Goal: Task Accomplishment & Management: Manage account settings

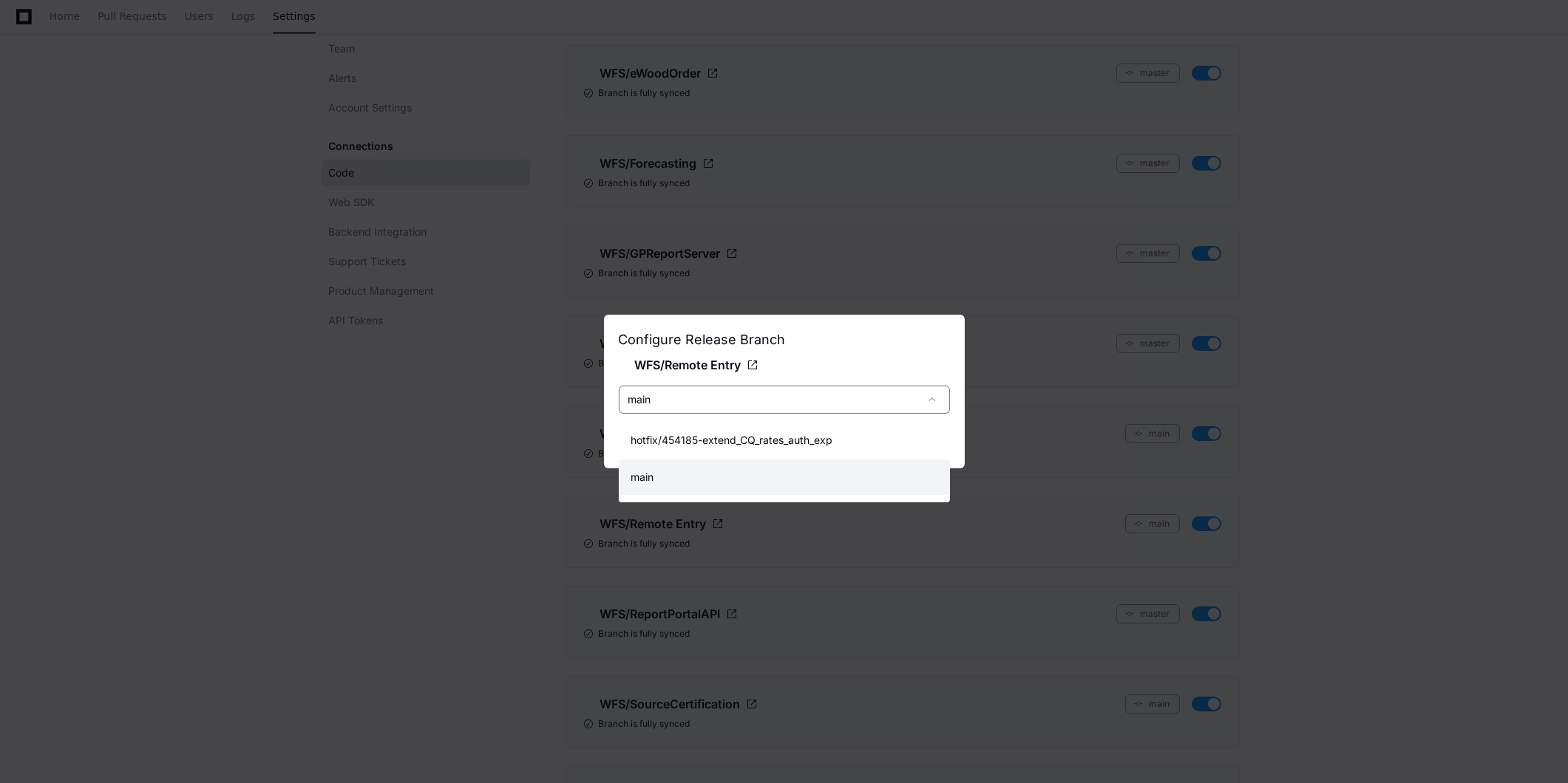
click at [865, 368] on div at bounding box center [784, 391] width 1568 height 783
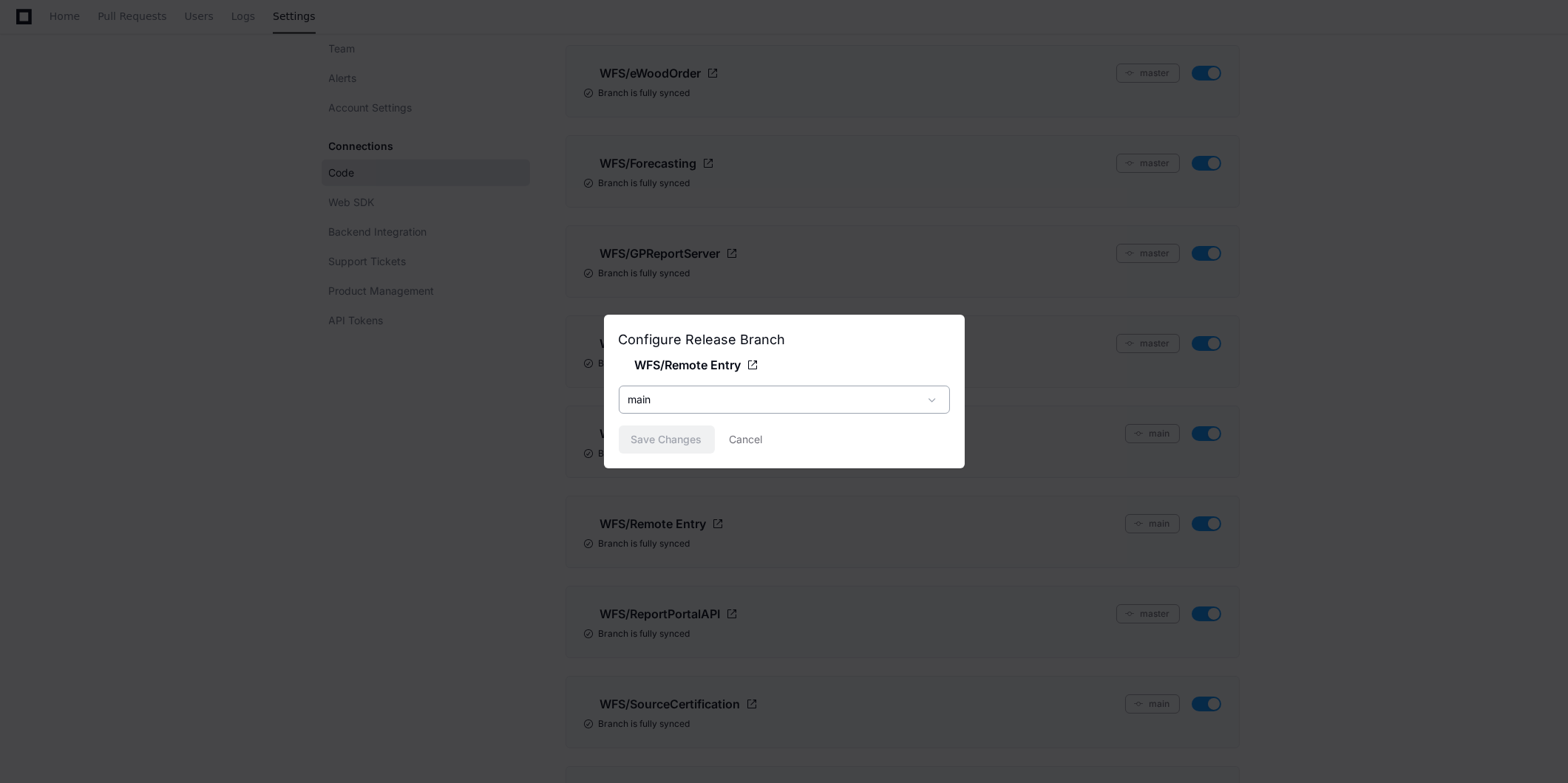
click at [667, 408] on div "main" at bounding box center [784, 400] width 331 height 28
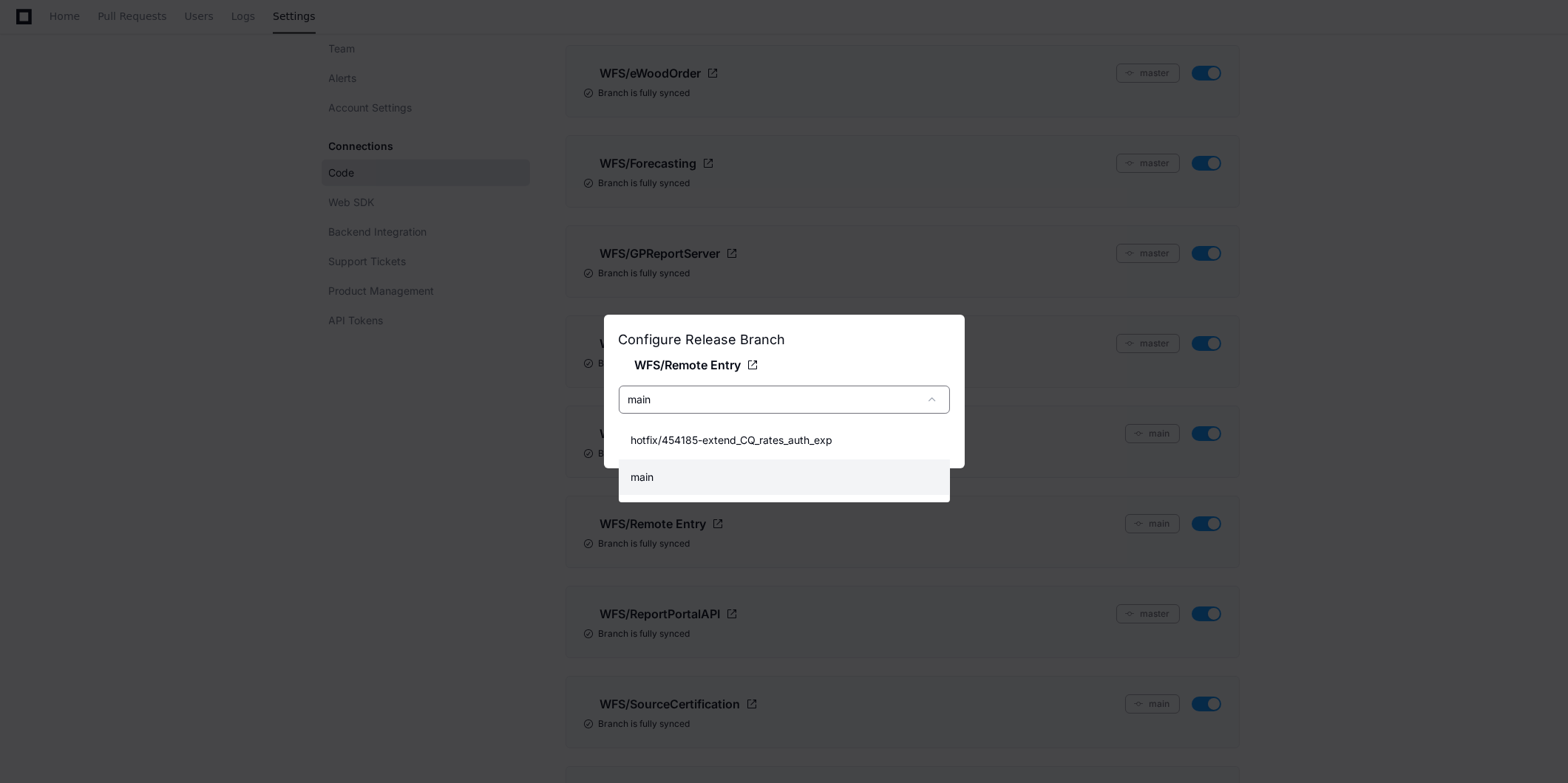
click at [885, 387] on div at bounding box center [784, 391] width 1568 height 783
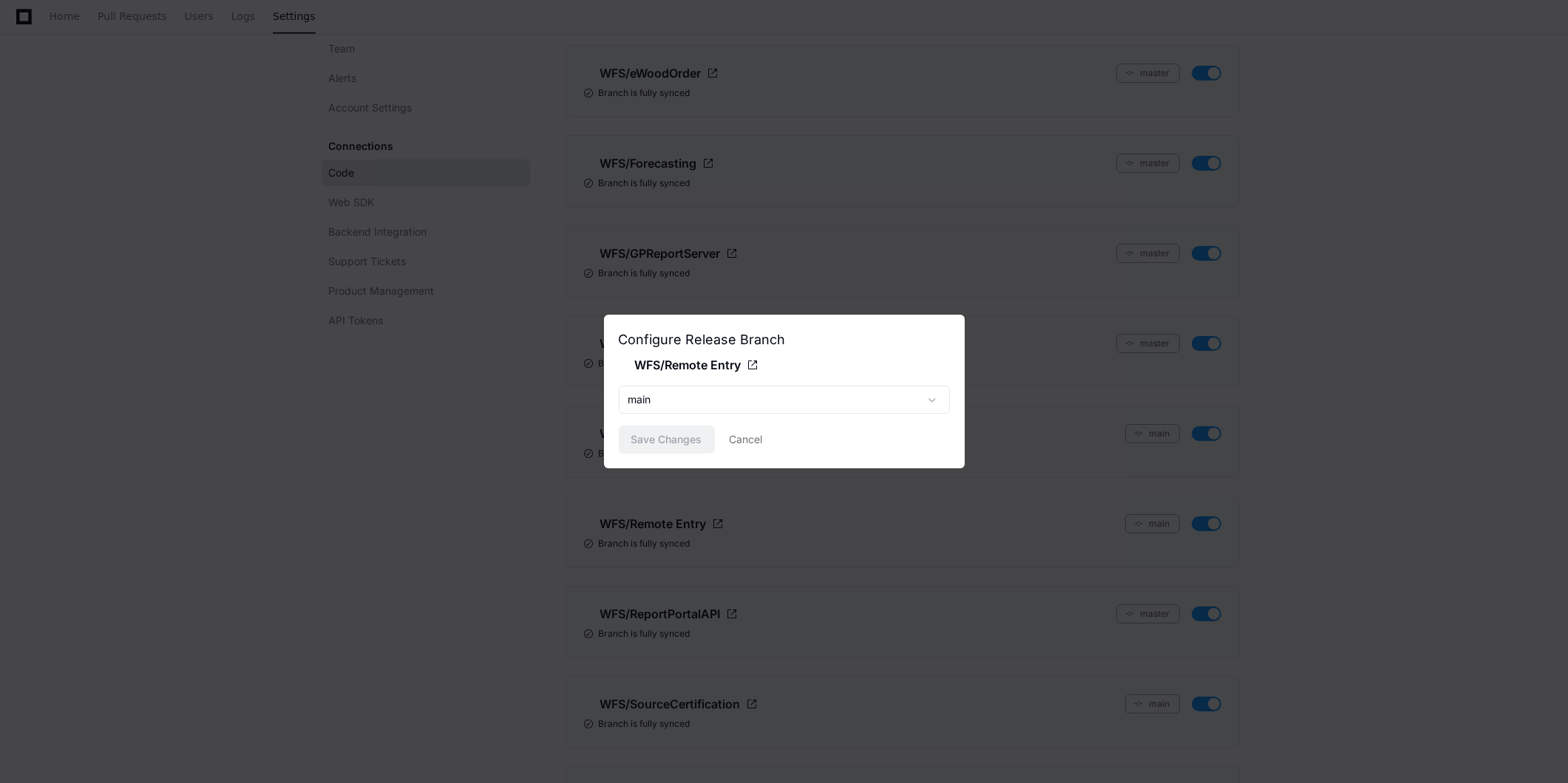
click at [602, 466] on div at bounding box center [784, 391] width 1568 height 783
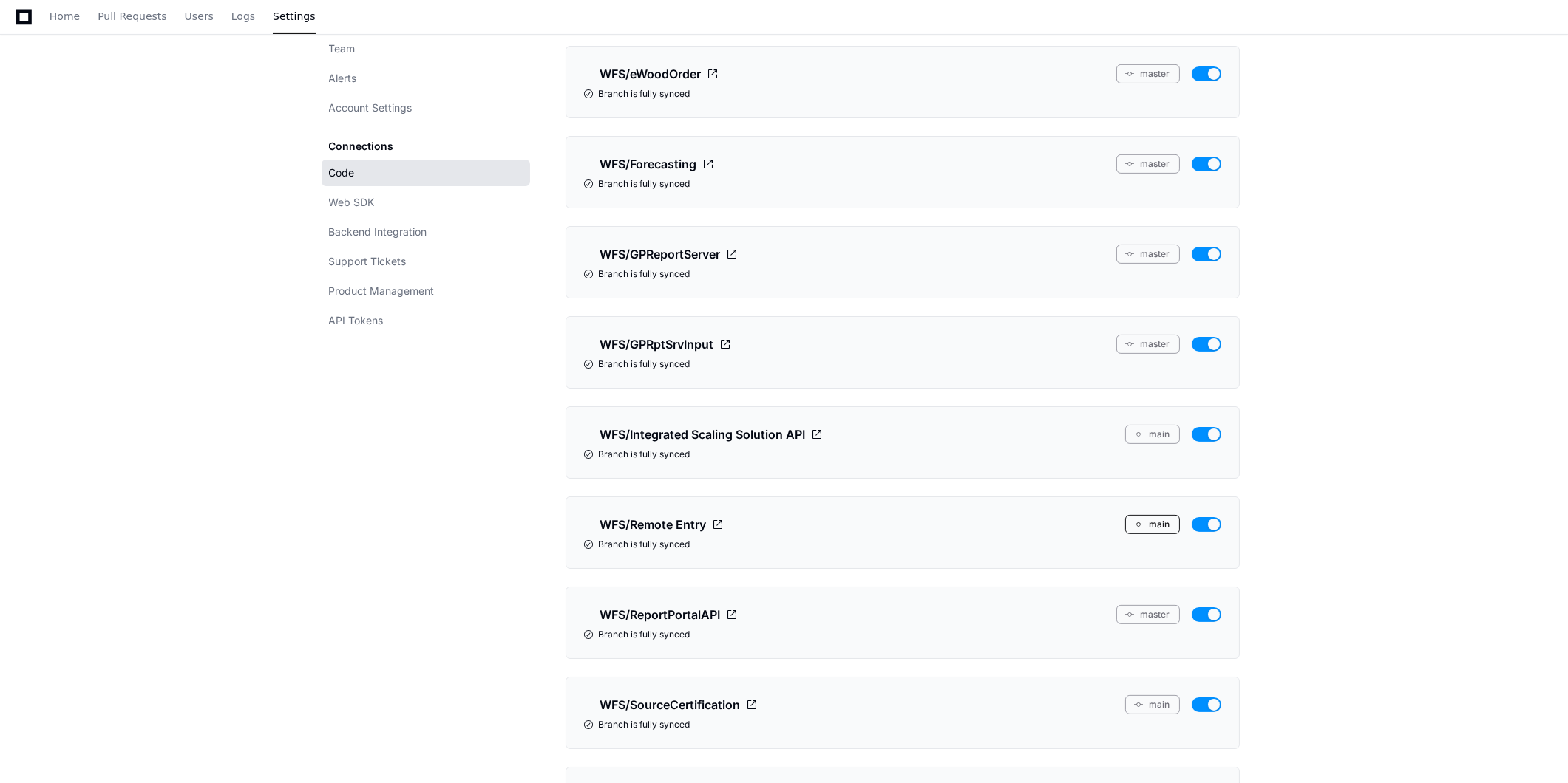
click at [1155, 535] on button "main" at bounding box center [1153, 525] width 55 height 20
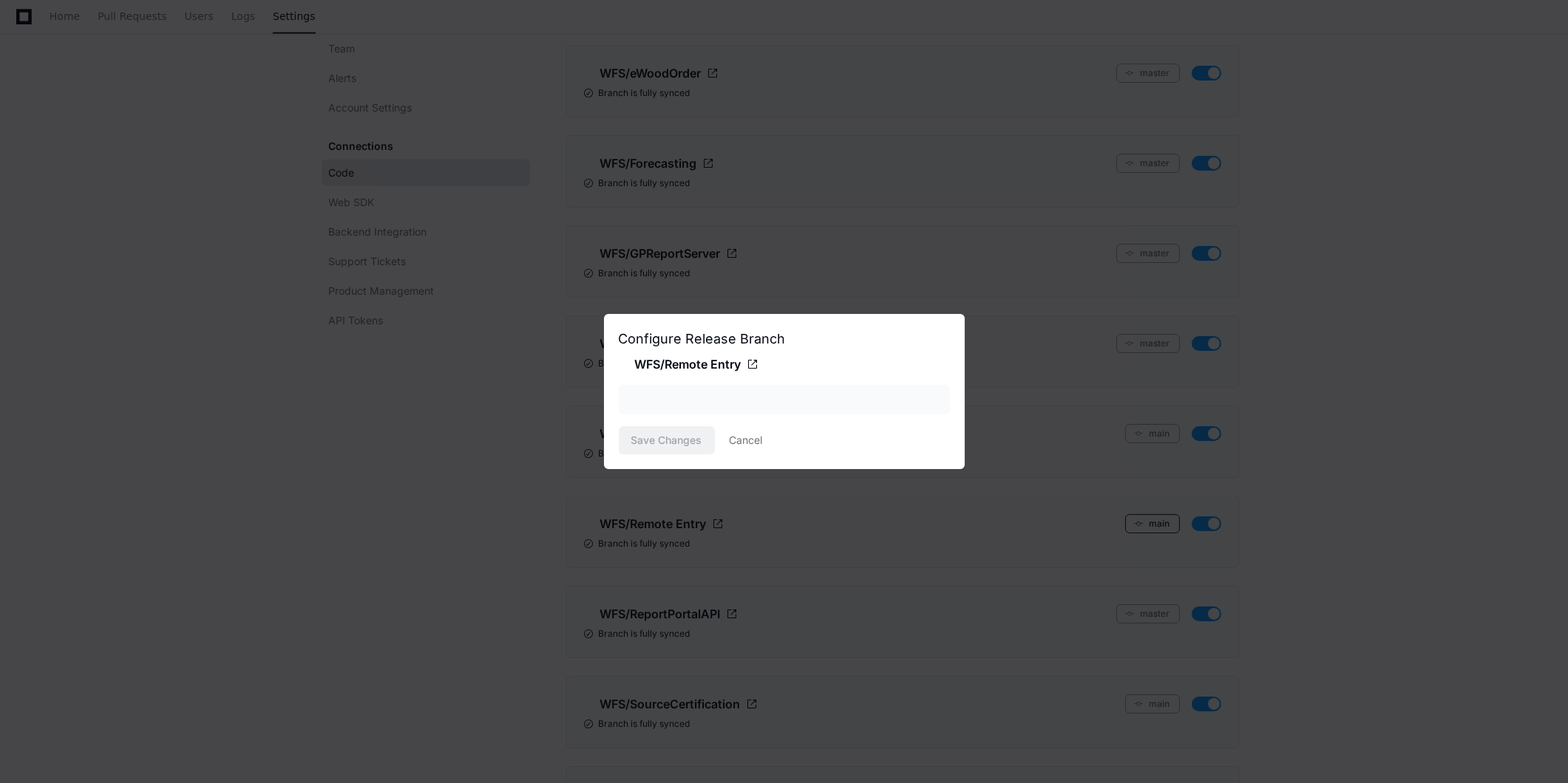
scroll to position [0, 0]
click at [924, 396] on div at bounding box center [934, 400] width 29 height 15
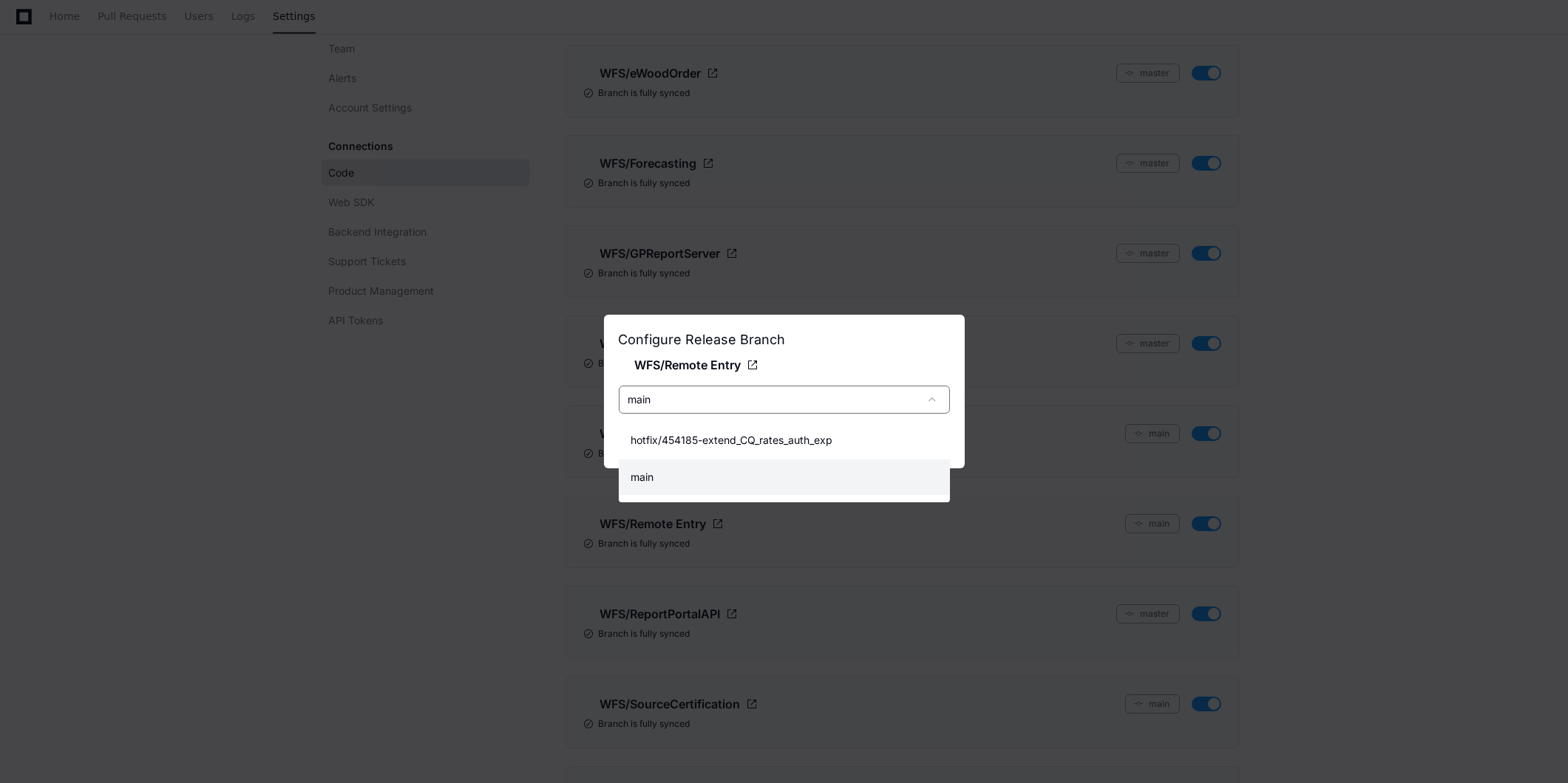
click at [1462, 454] on div at bounding box center [784, 391] width 1568 height 783
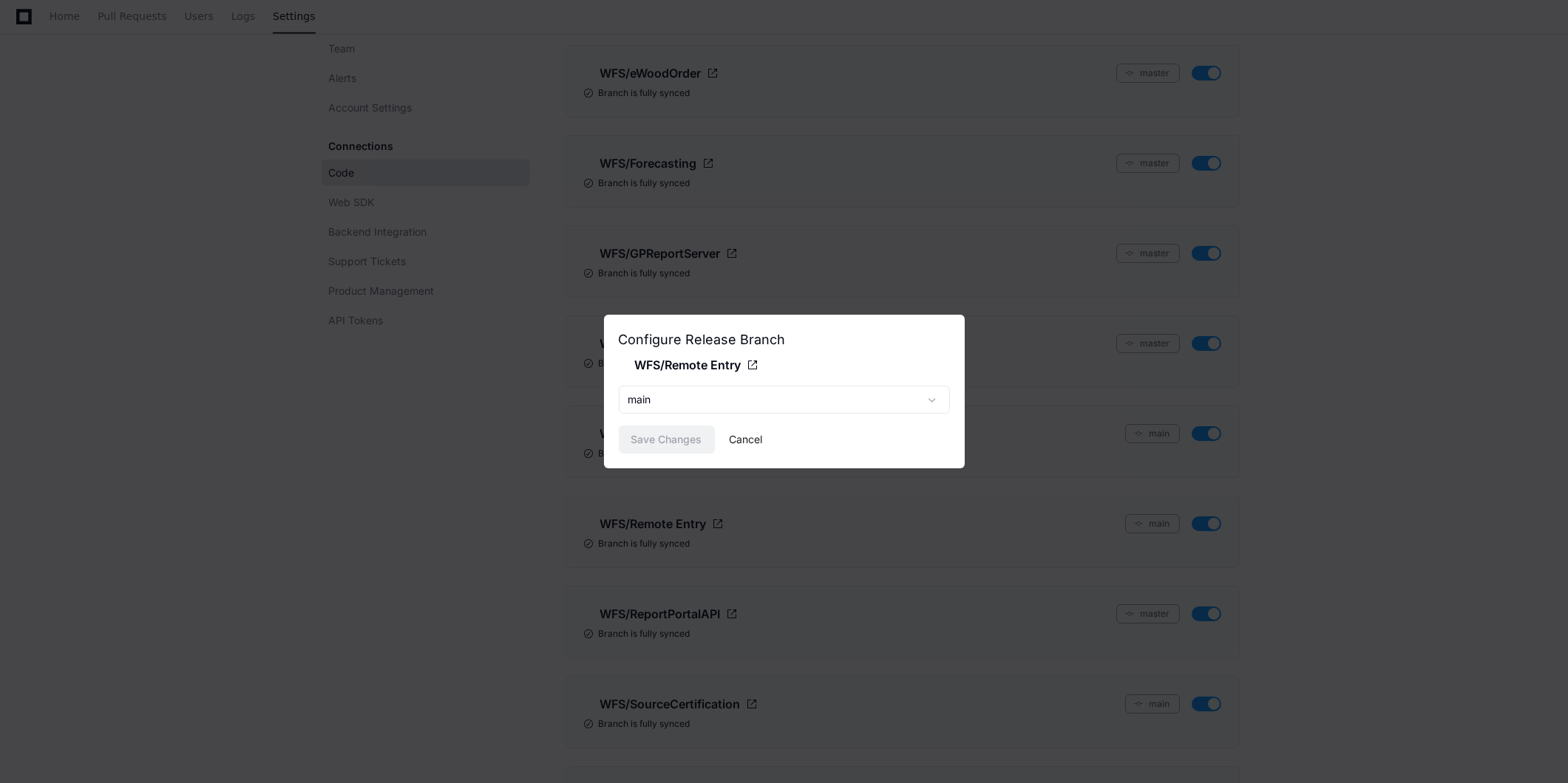
click at [752, 440] on button "Cancel" at bounding box center [747, 440] width 34 height 28
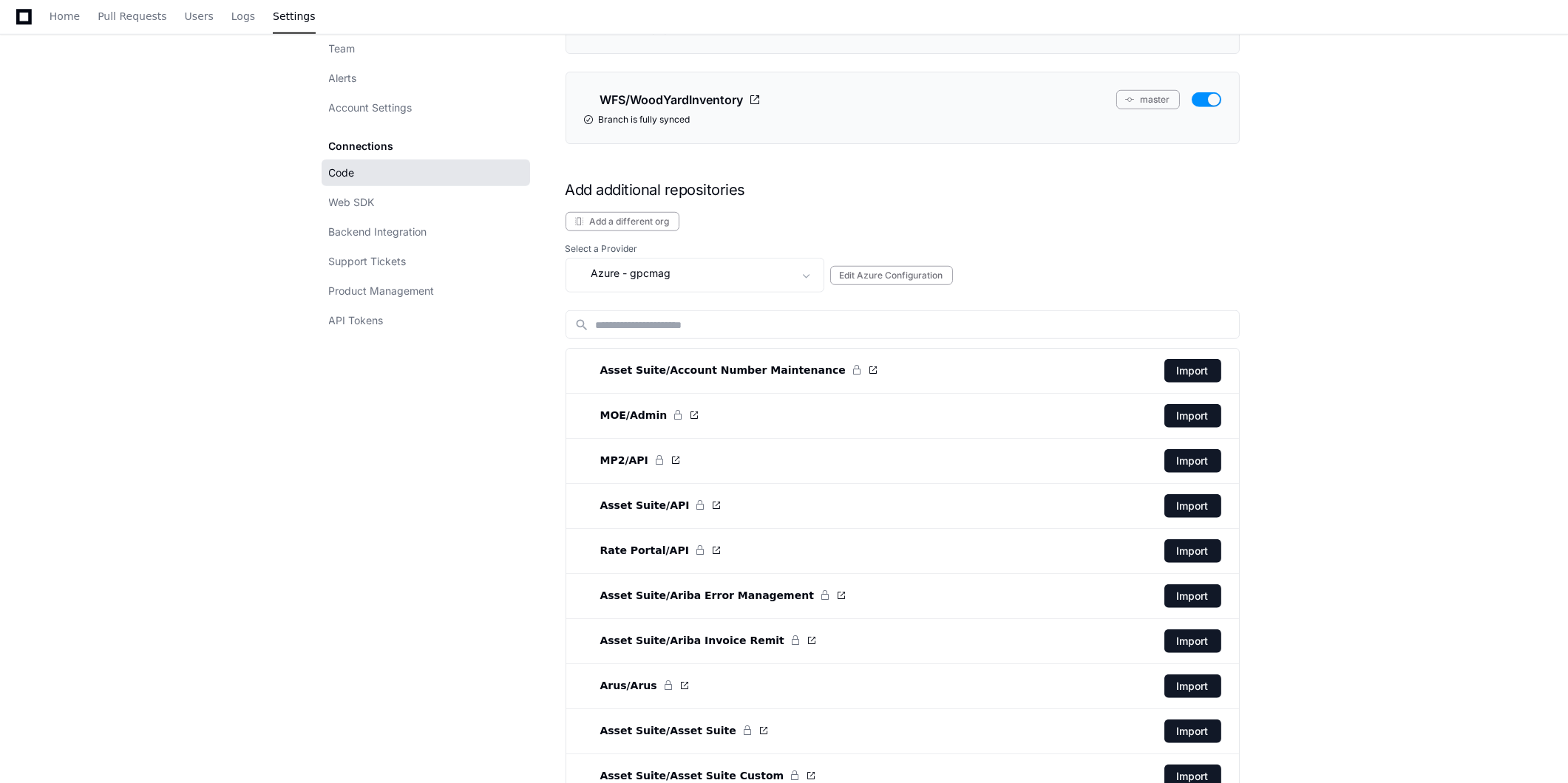
scroll to position [3202, 0]
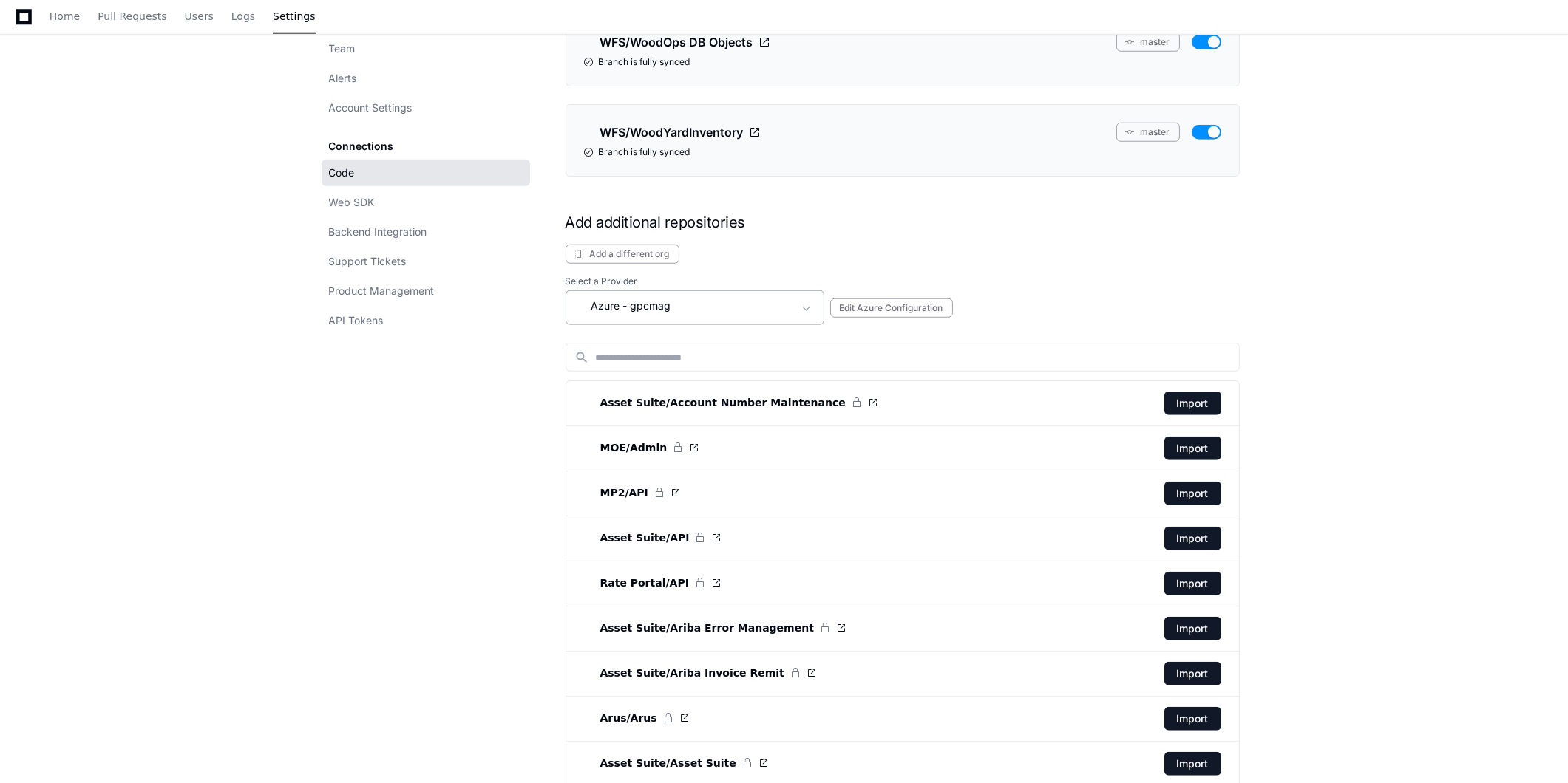
click at [706, 311] on div "Azure - gpcmag" at bounding box center [684, 306] width 219 height 18
click at [448, 386] on div at bounding box center [784, 391] width 1568 height 783
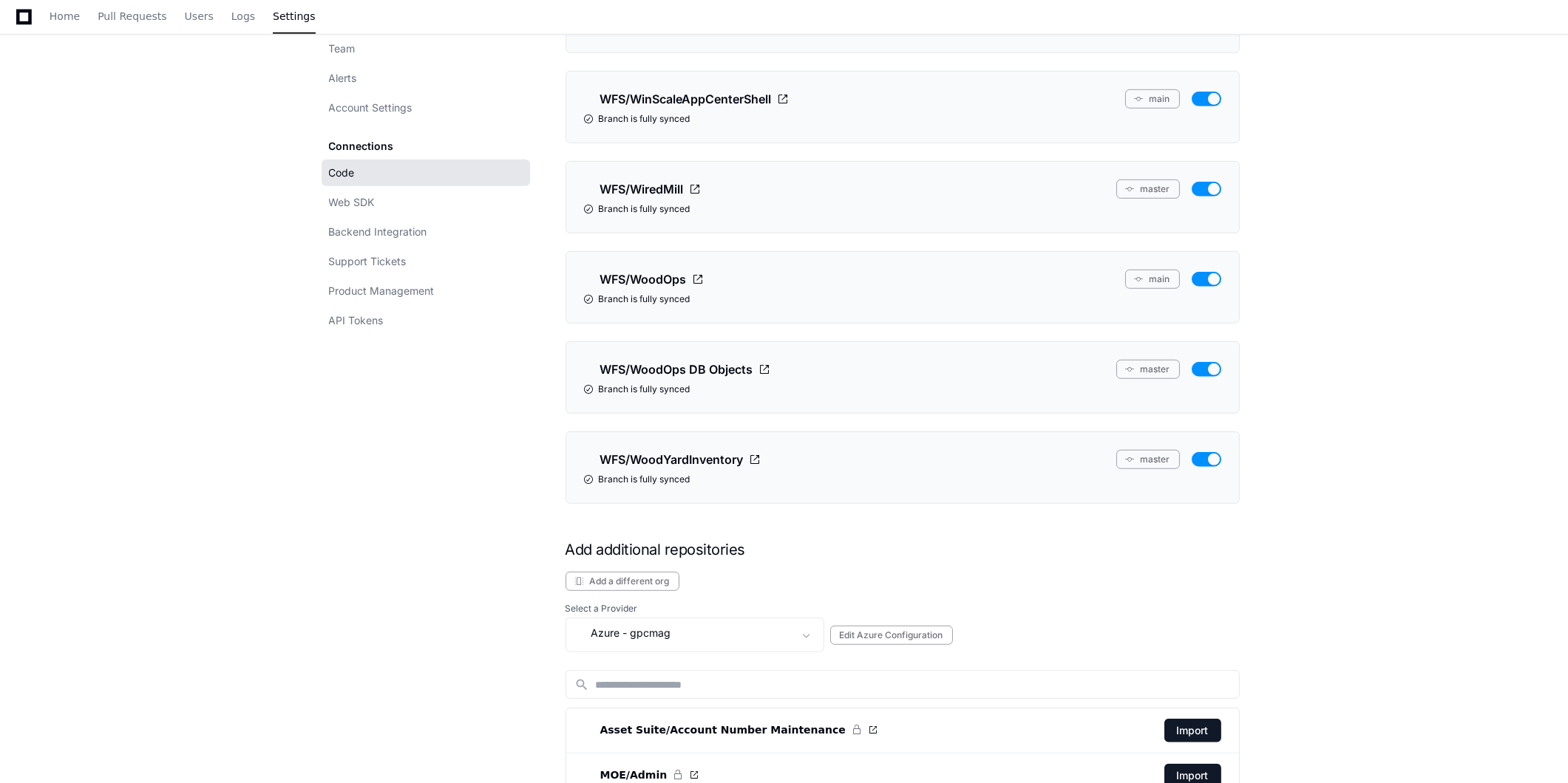
scroll to position [2874, 0]
click at [708, 637] on div "Azure - gpcmag" at bounding box center [684, 635] width 219 height 18
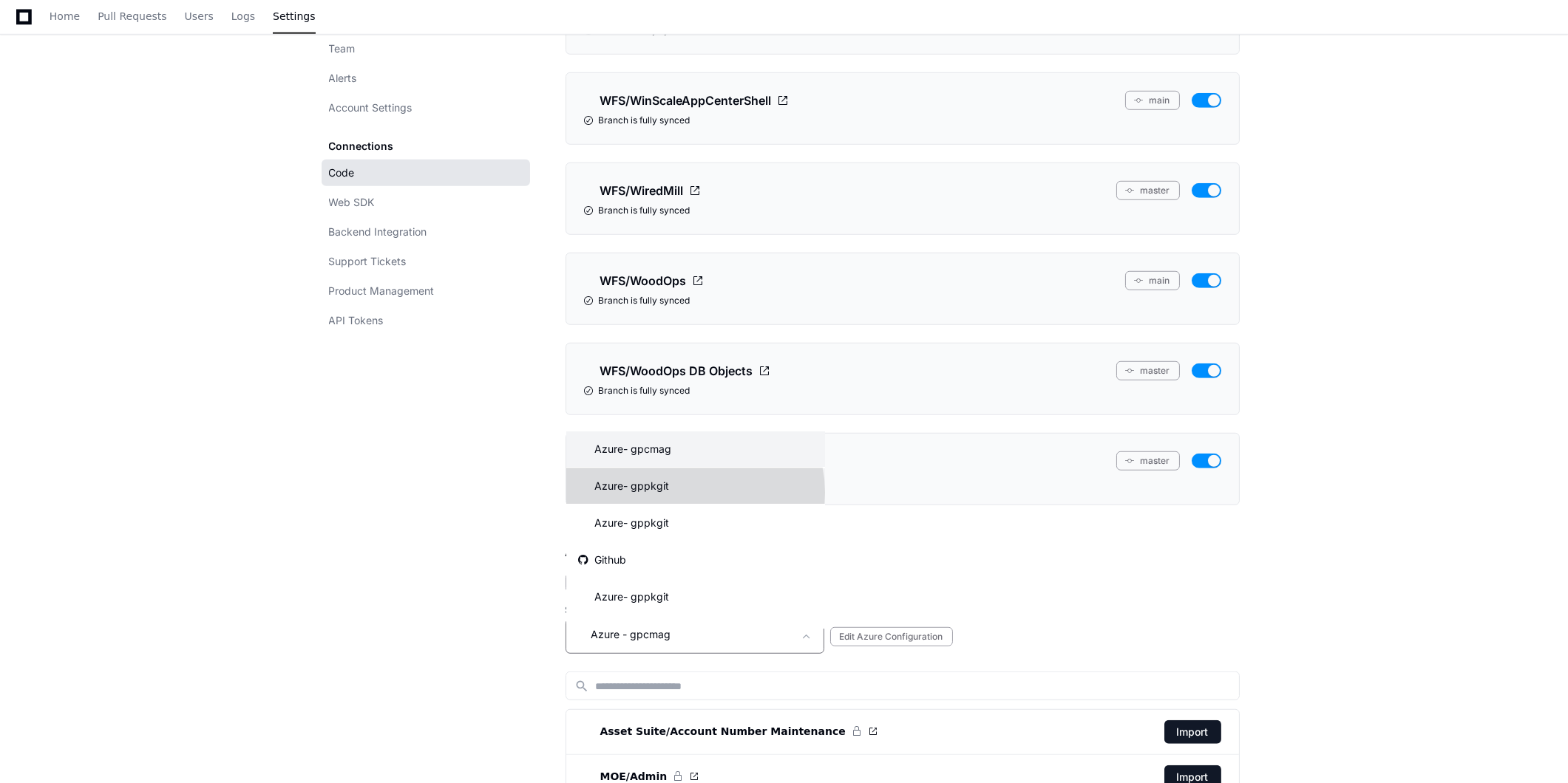
click at [691, 493] on mat-option "Azure - gppkgit" at bounding box center [695, 486] width 259 height 35
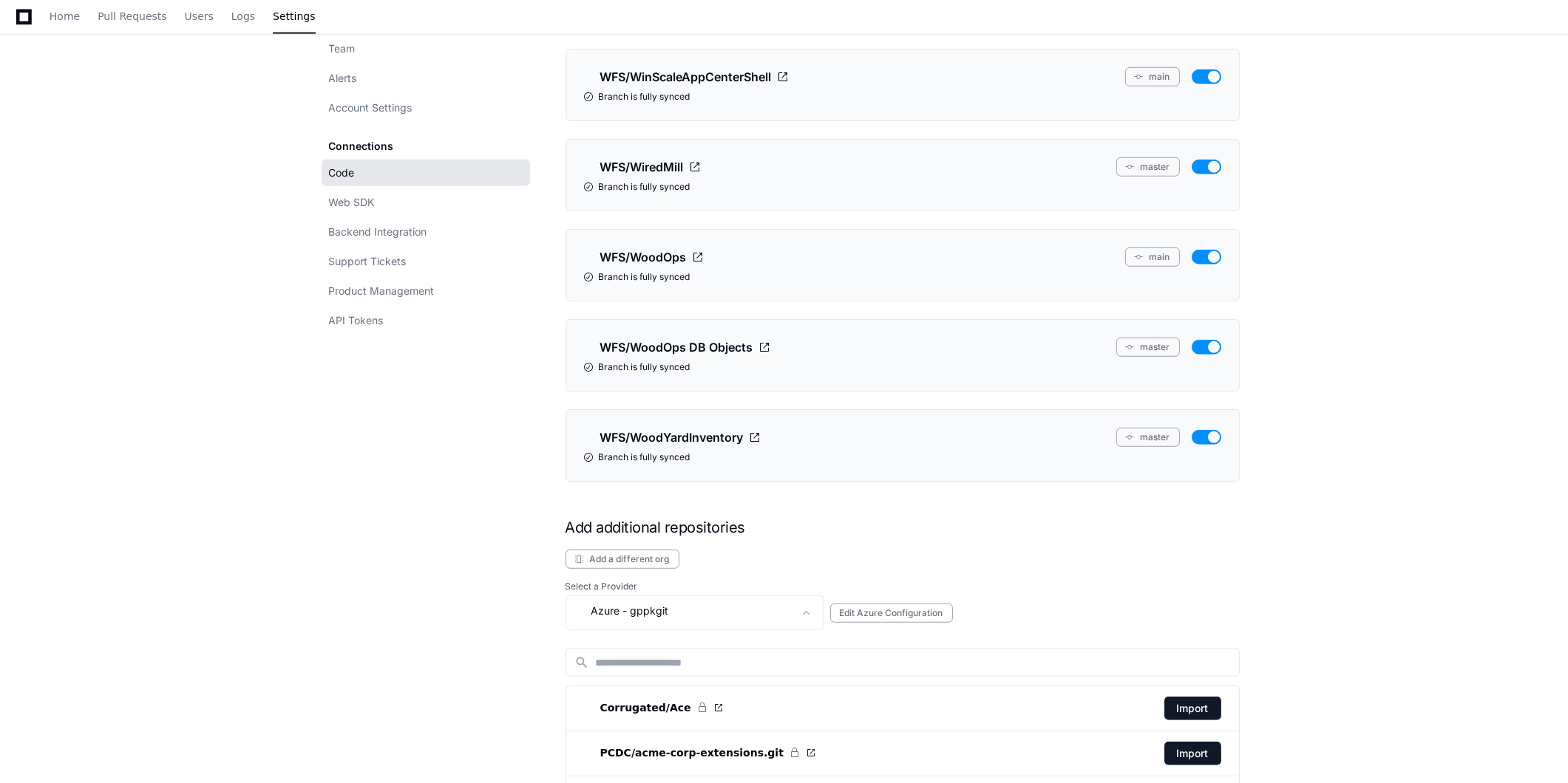
scroll to position [3120, 0]
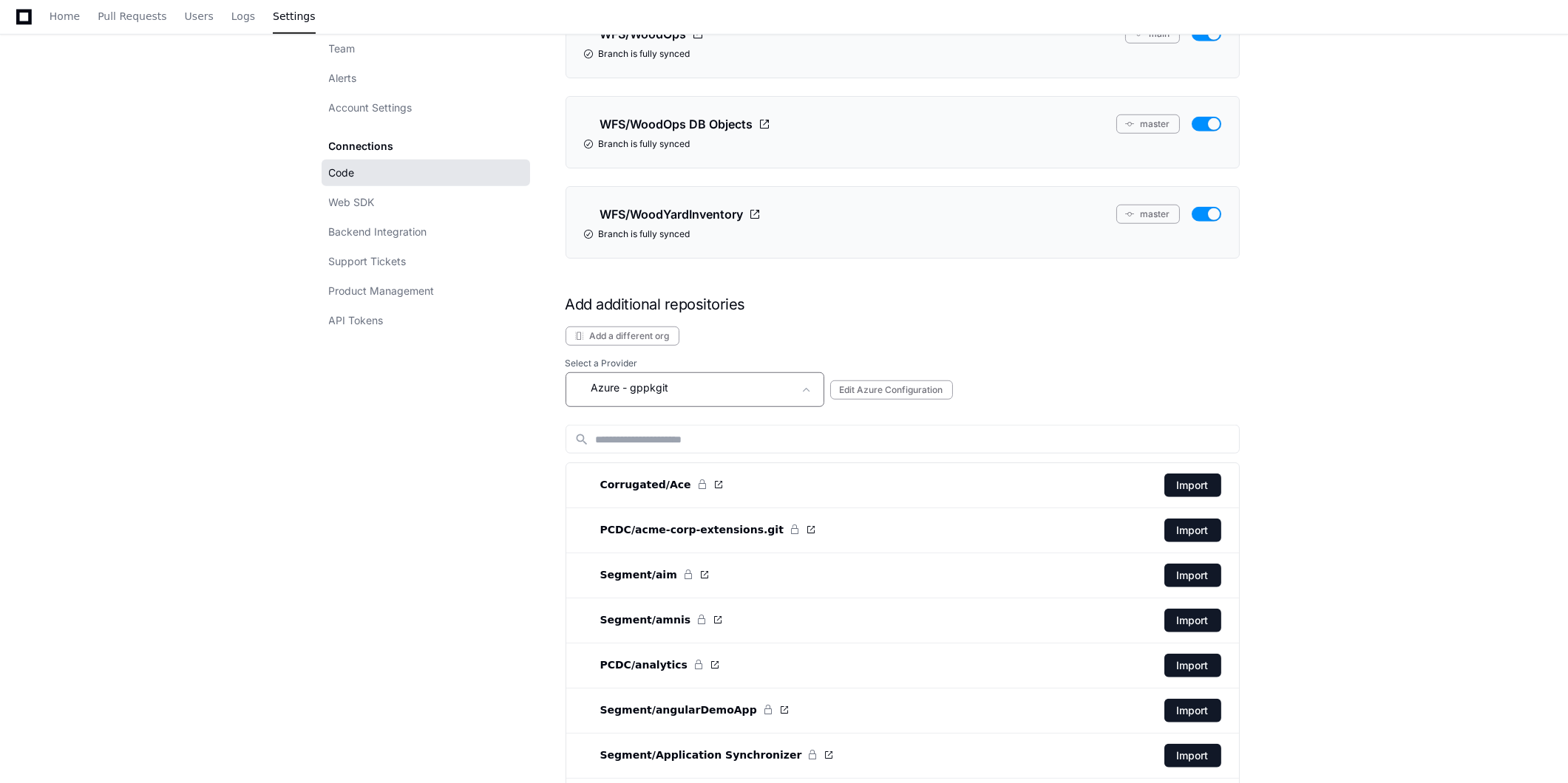
click at [767, 397] on div "Azure - gppkgit" at bounding box center [684, 388] width 219 height 18
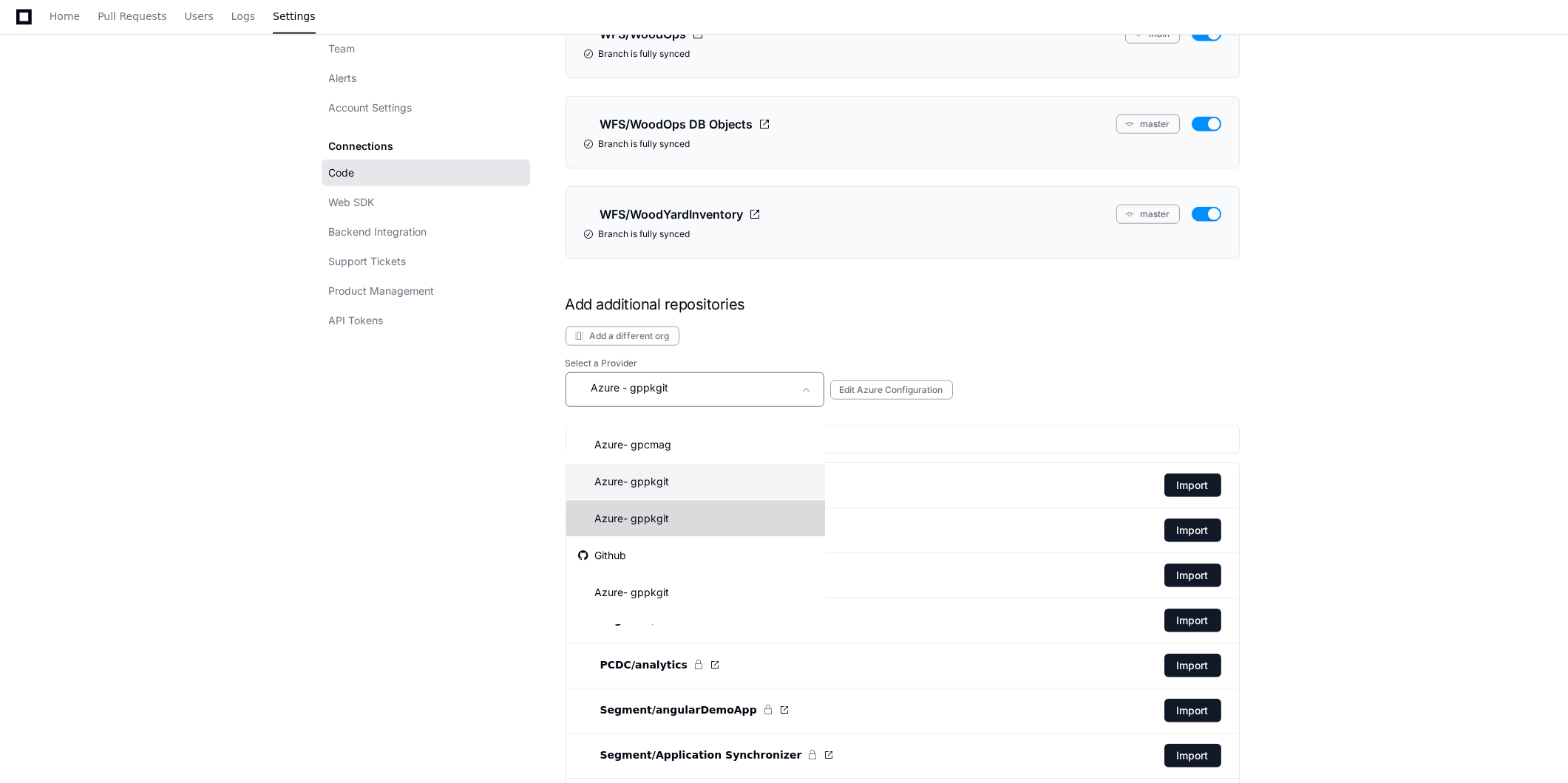
click at [725, 520] on mat-option "Azure - gppkgit" at bounding box center [695, 519] width 259 height 35
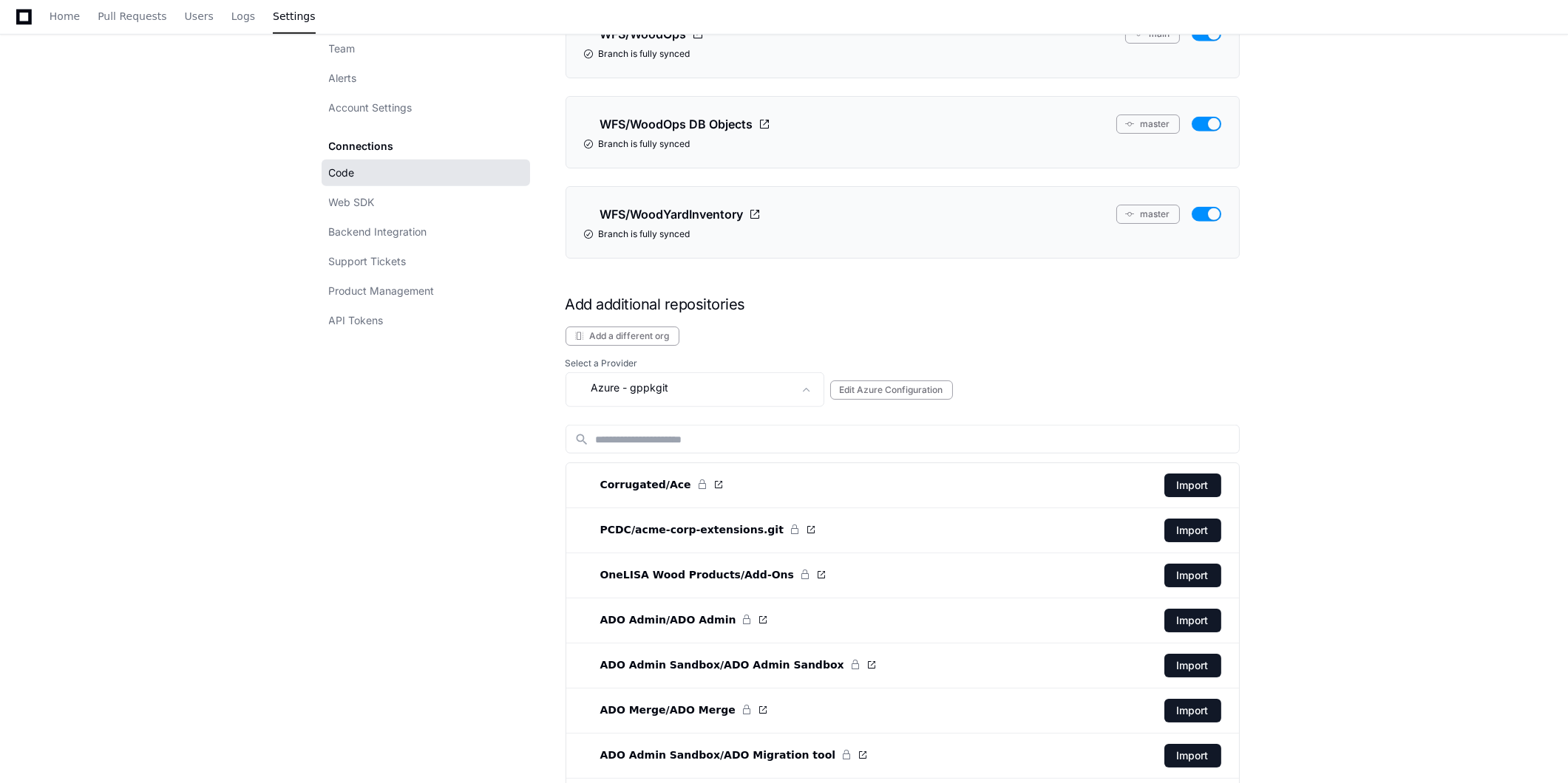
click at [723, 447] on input at bounding box center [913, 440] width 634 height 15
type input "*"
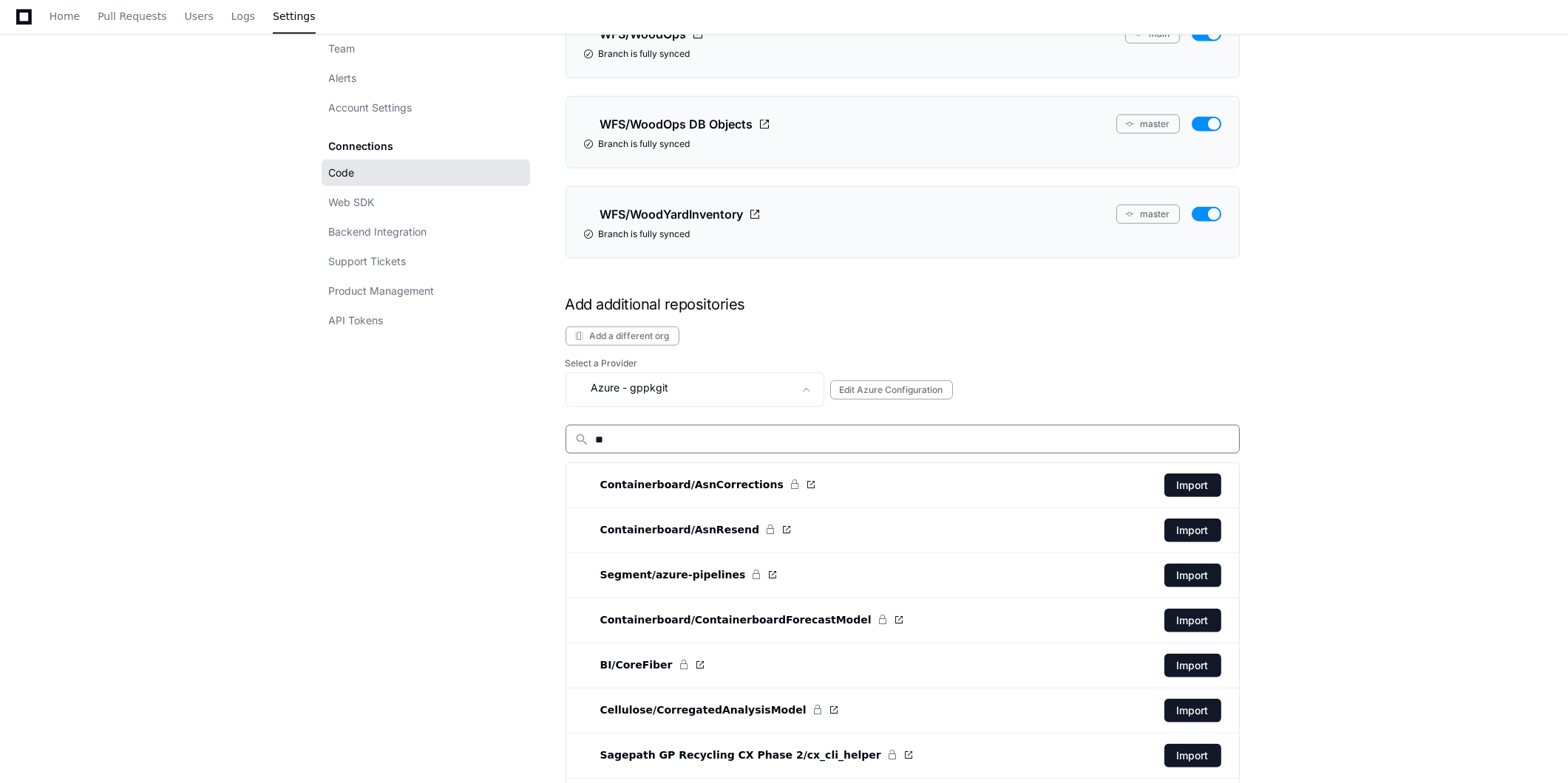
type input "*"
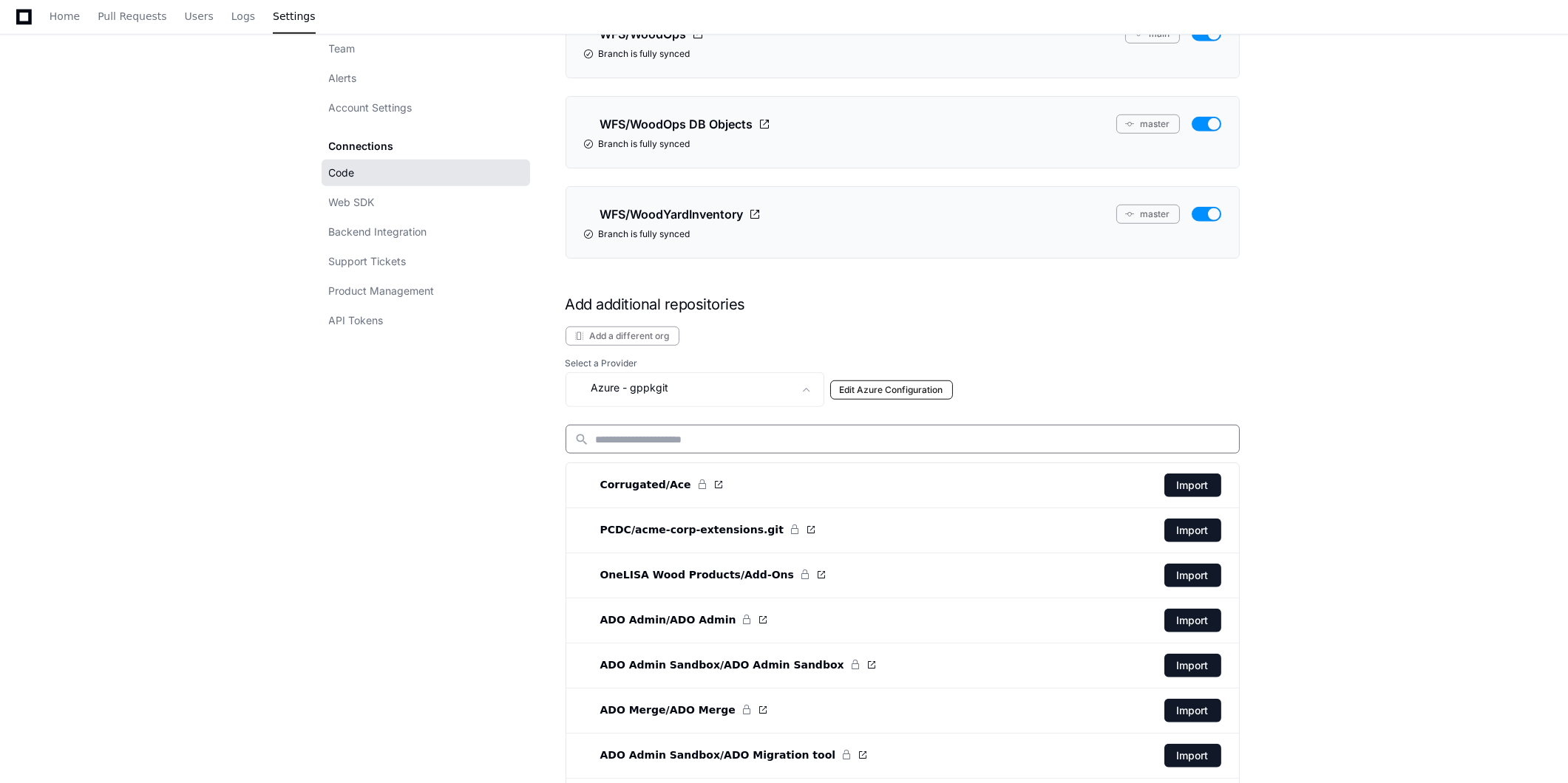
click at [932, 400] on button "Edit Azure Configuration" at bounding box center [891, 390] width 122 height 20
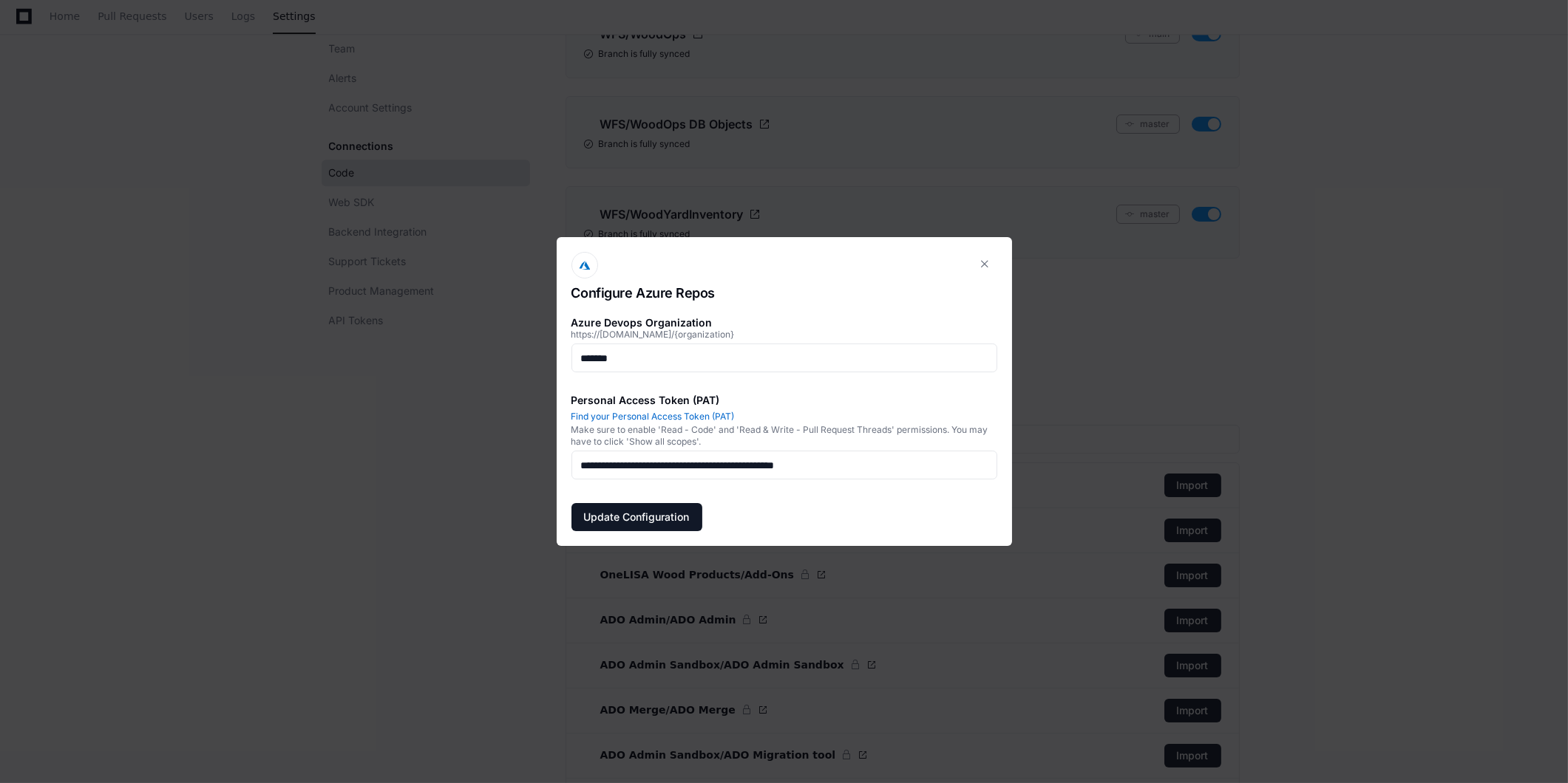
scroll to position [0, 0]
click at [985, 264] on button at bounding box center [985, 263] width 24 height 24
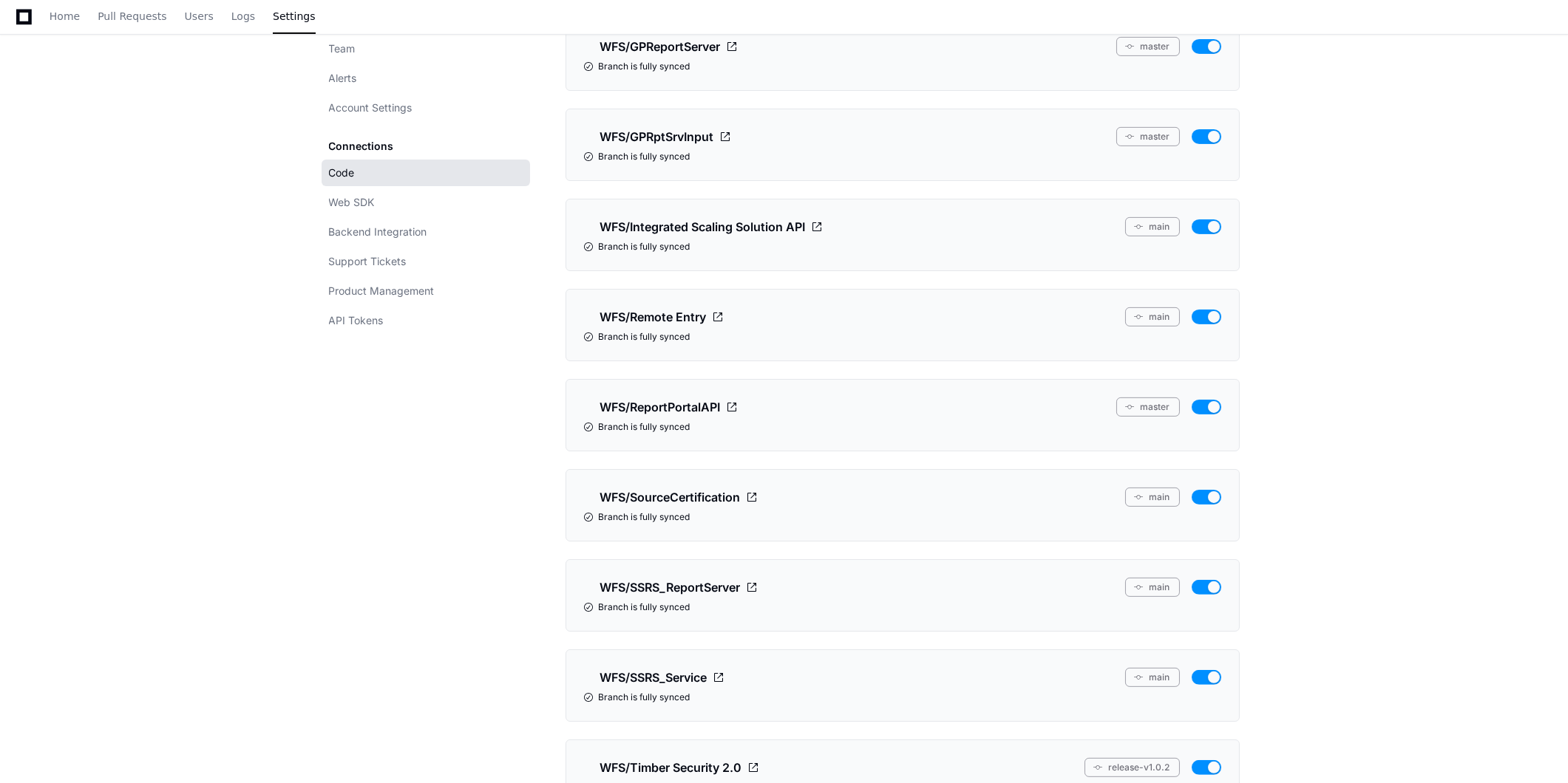
scroll to position [1396, 0]
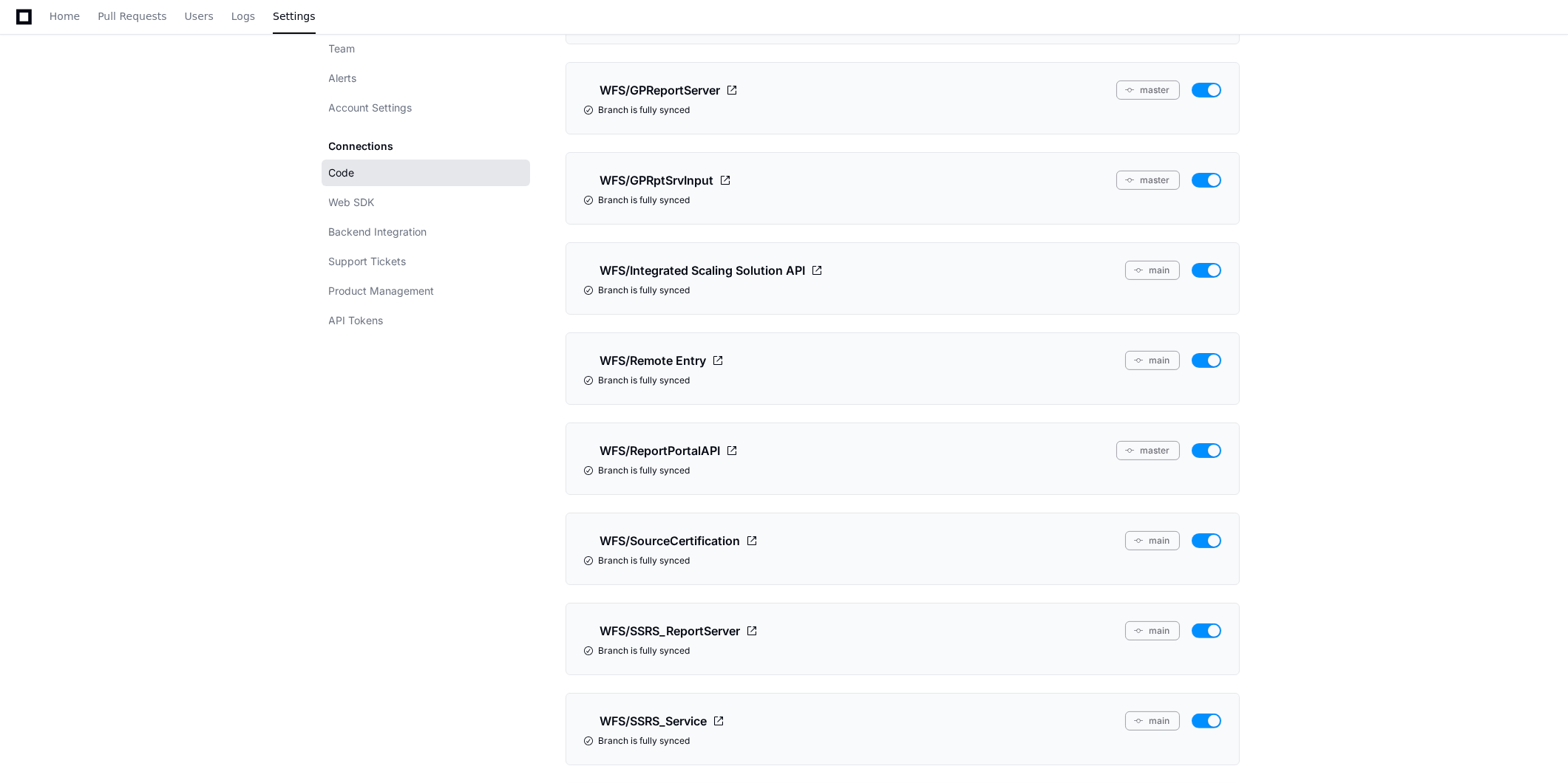
click at [641, 387] on div "Branch is fully synced" at bounding box center [902, 380] width 637 height 12
drag, startPoint x: 626, startPoint y: 389, endPoint x: 700, endPoint y: 386, distance: 74.1
click at [700, 386] on div "Branch is fully synced" at bounding box center [902, 380] width 637 height 12
drag, startPoint x: 700, startPoint y: 386, endPoint x: 712, endPoint y: 390, distance: 12.6
click at [712, 390] on li "WFS/Remote Entry main Branch is fully synced" at bounding box center [903, 369] width 674 height 73
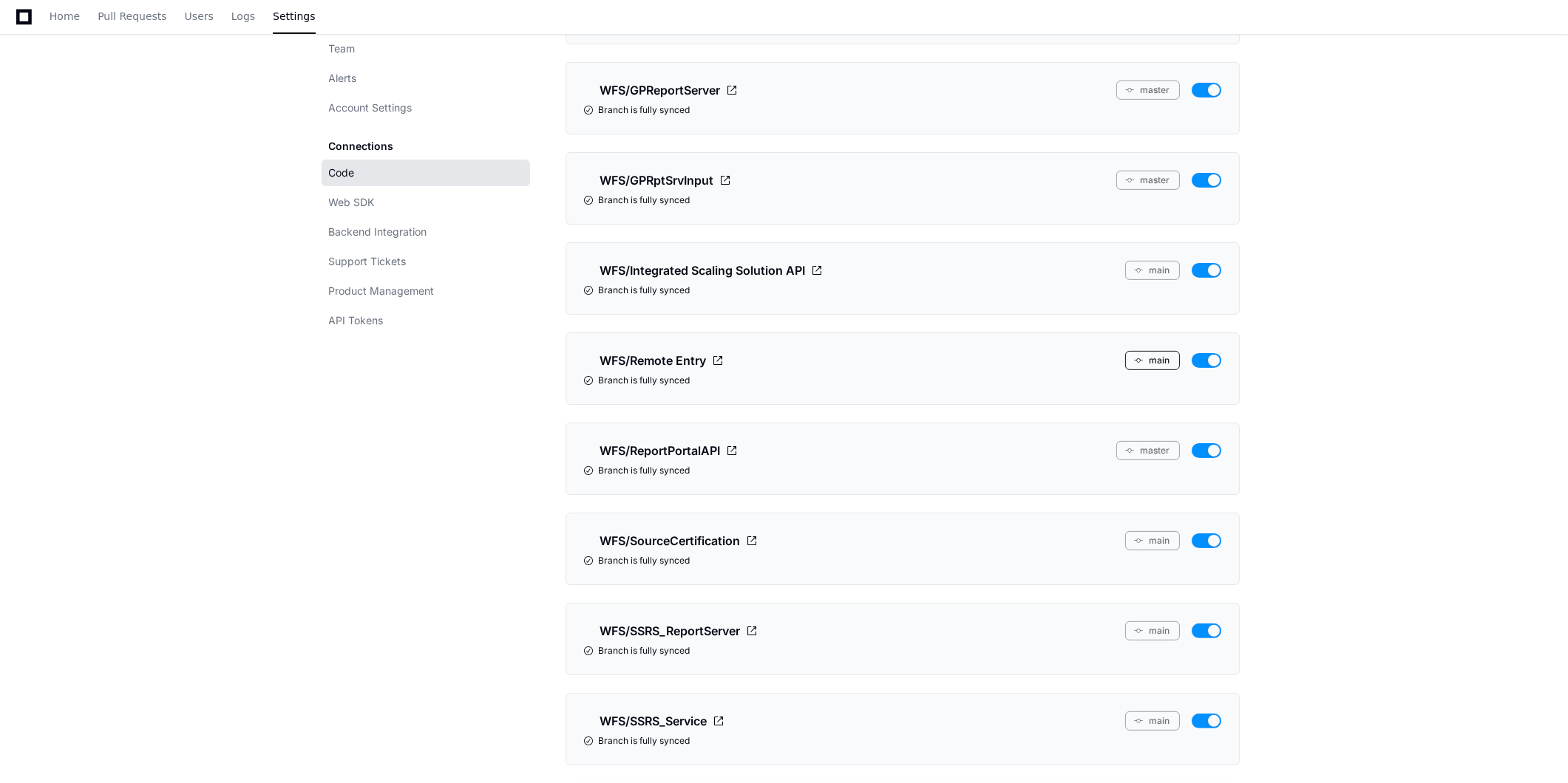
click at [1155, 368] on button "main" at bounding box center [1153, 361] width 55 height 20
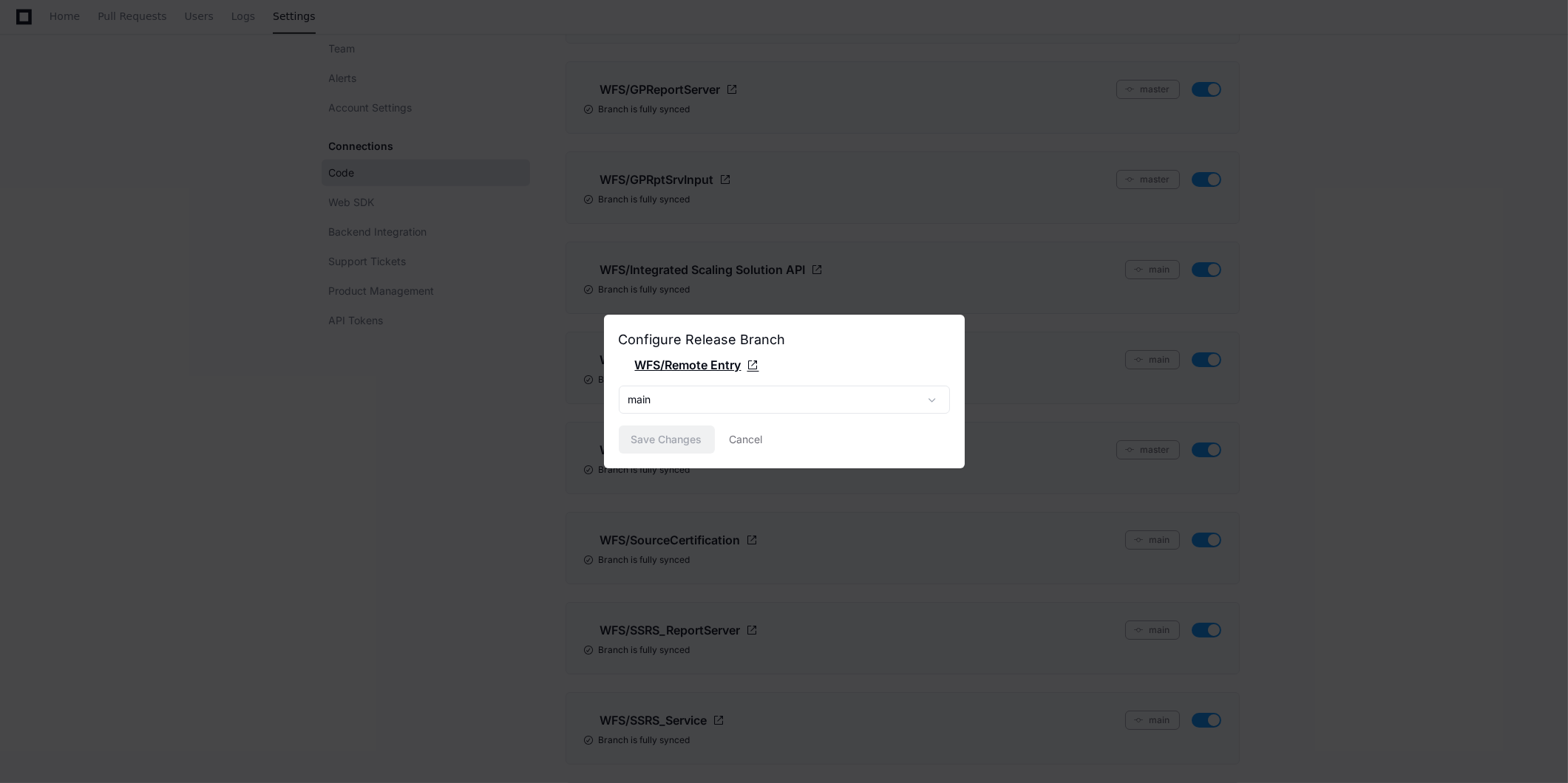
click at [734, 361] on span "WFS/Remote Entry" at bounding box center [688, 365] width 106 height 18
